Goal: Check status: Check status

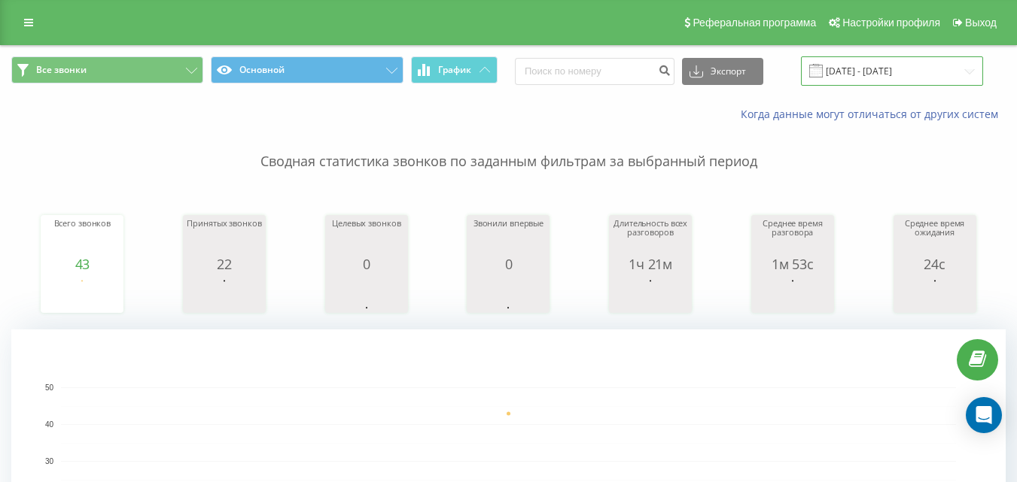
click at [858, 63] on input "19.08.2025 - 19.08.2025" at bounding box center [892, 70] width 182 height 29
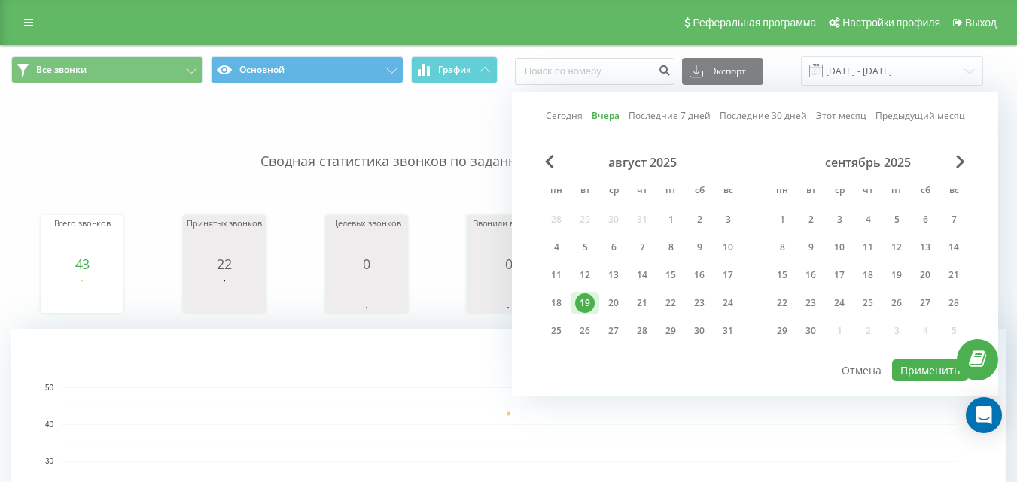
click at [551, 113] on link "Сегодня" at bounding box center [564, 115] width 37 height 14
click at [904, 379] on button "Применить" at bounding box center [930, 371] width 76 height 22
type input "[DATE] - [DATE]"
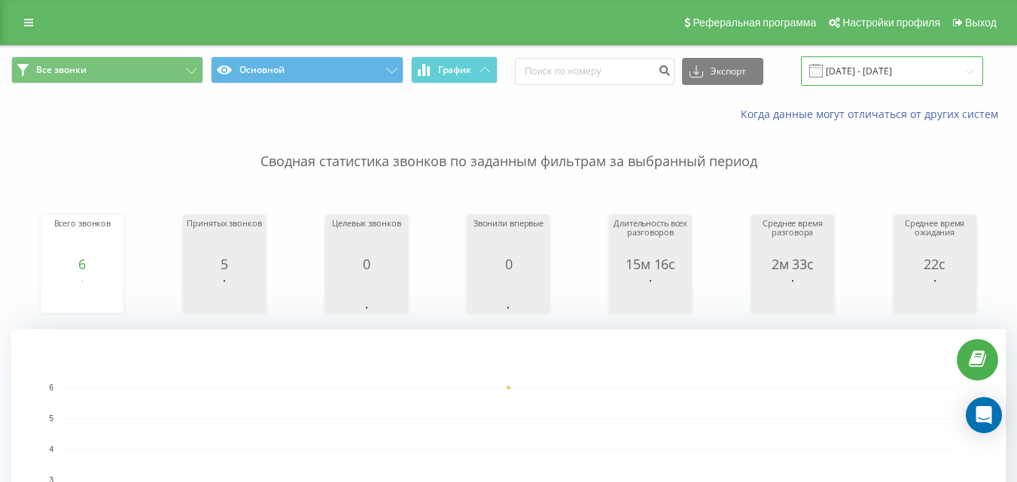
click at [850, 64] on input "[DATE] - [DATE]" at bounding box center [892, 70] width 182 height 29
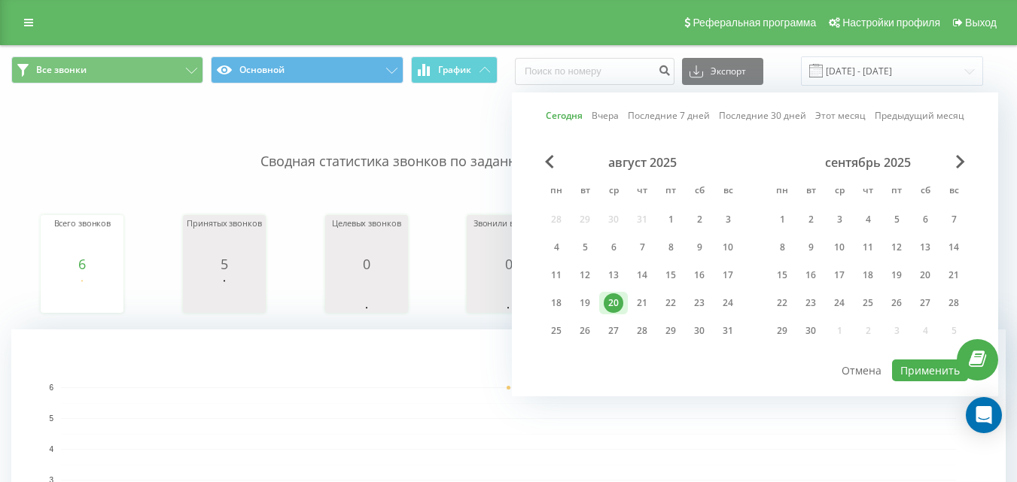
click at [558, 111] on link "Сегодня" at bounding box center [564, 115] width 37 height 14
click at [915, 367] on button "Применить" at bounding box center [930, 371] width 76 height 22
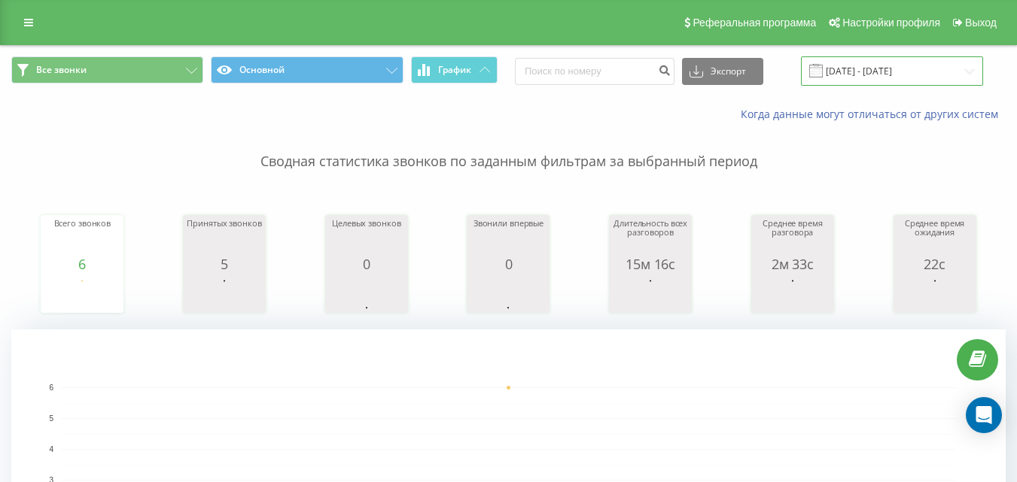
click at [896, 68] on input "[DATE] - [DATE]" at bounding box center [892, 70] width 182 height 29
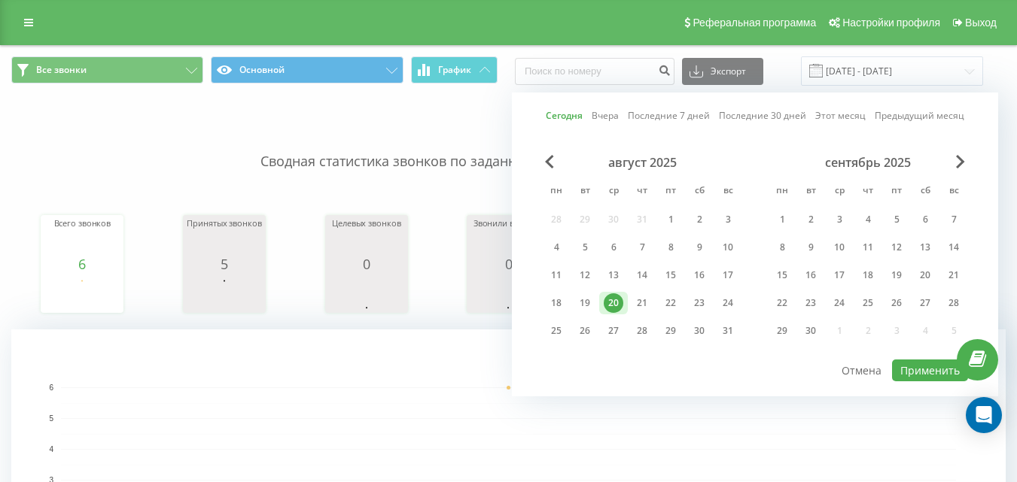
click at [575, 110] on link "Сегодня" at bounding box center [564, 115] width 37 height 14
click at [918, 365] on button "Применить" at bounding box center [930, 371] width 76 height 22
